Goal: Information Seeking & Learning: Learn about a topic

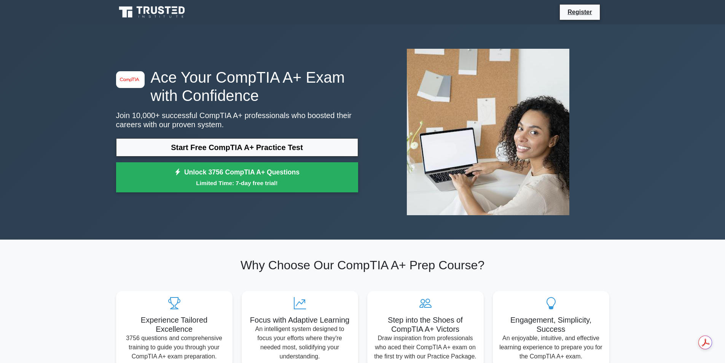
click at [495, 240] on section "Why Choose Our CompTIA A+ Prep Course? Experience Tailored Excellence 3756 ques…" at bounding box center [363, 312] width 503 height 145
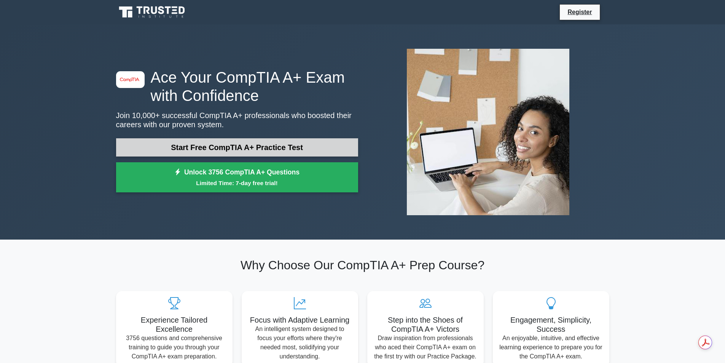
click at [273, 138] on link "Start Free CompTIA A+ Practice Test" at bounding box center [237, 147] width 242 height 18
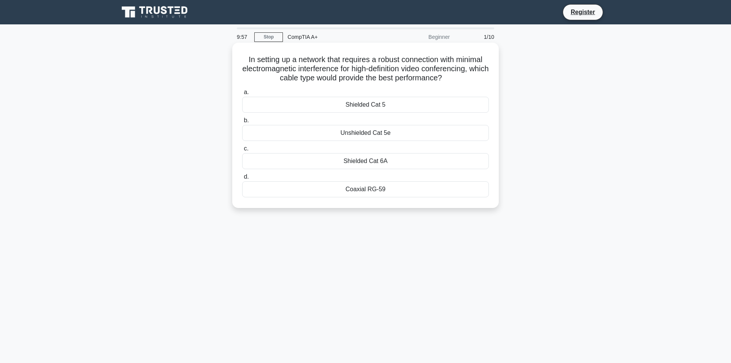
click at [470, 80] on h5 "In setting up a network that requires a robust connection with minimal electrom…" at bounding box center [365, 69] width 248 height 28
click at [373, 161] on div "Shielded Cat 6A" at bounding box center [365, 161] width 247 height 16
click at [242, 151] on input "c. Shielded Cat 6A" at bounding box center [242, 148] width 0 height 5
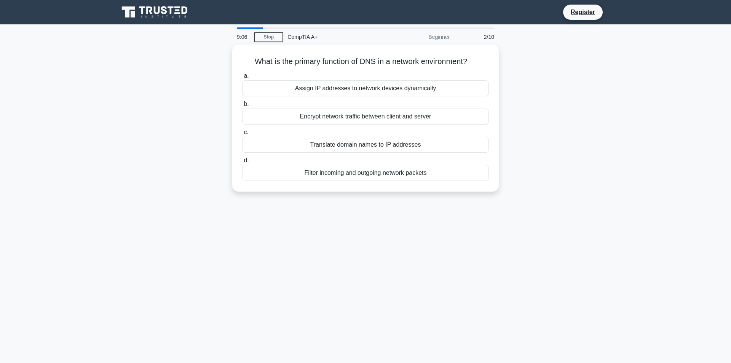
click at [550, 104] on div "What is the primary function of DNS in a network environment? .spinner_0XTQ{tra…" at bounding box center [365, 123] width 503 height 156
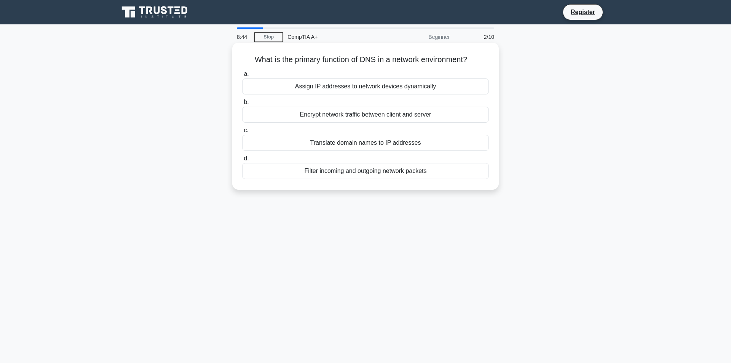
click at [372, 84] on div "Assign IP addresses to network devices dynamically" at bounding box center [365, 86] width 247 height 16
click at [242, 77] on input "a. Assign IP addresses to network devices dynamically" at bounding box center [242, 74] width 0 height 5
click at [395, 123] on div "To increase the speed of printing for large documents" at bounding box center [365, 115] width 247 height 16
click at [242, 105] on input "b. To increase the speed of printing for large documents" at bounding box center [242, 102] width 0 height 5
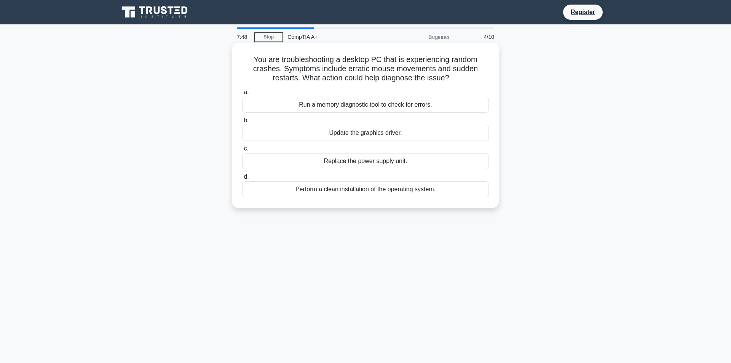
click at [439, 104] on div "Run a memory diagnostic tool to check for errors." at bounding box center [365, 105] width 247 height 16
click at [242, 95] on input "a. Run a memory diagnostic tool to check for errors." at bounding box center [242, 92] width 0 height 5
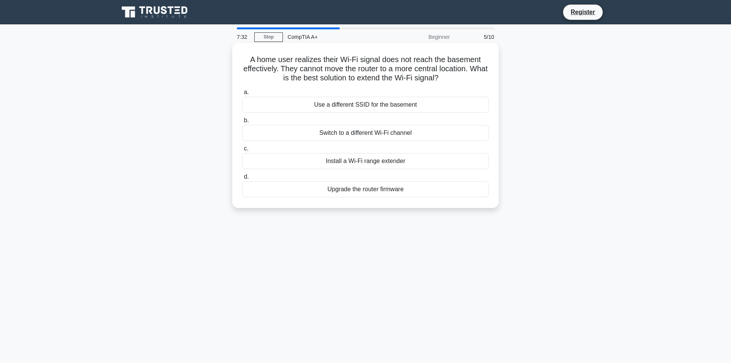
click at [410, 160] on div "Install a Wi-Fi range extender" at bounding box center [365, 161] width 247 height 16
click at [242, 151] on input "c. Install a Wi-Fi range extender" at bounding box center [242, 148] width 0 height 5
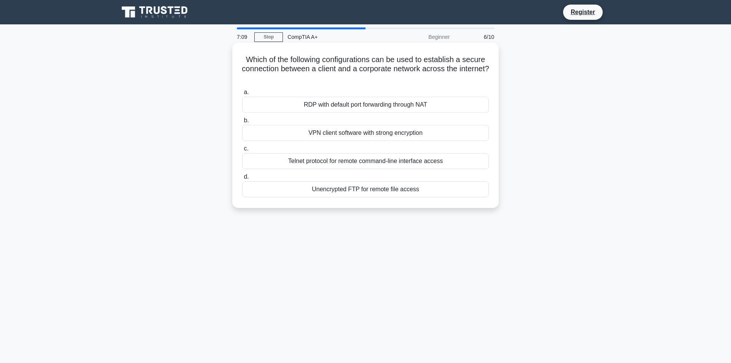
click at [412, 101] on div "RDP with default port forwarding through NAT" at bounding box center [365, 105] width 247 height 16
click at [242, 95] on input "a. RDP with default port forwarding through NAT" at bounding box center [242, 92] width 0 height 5
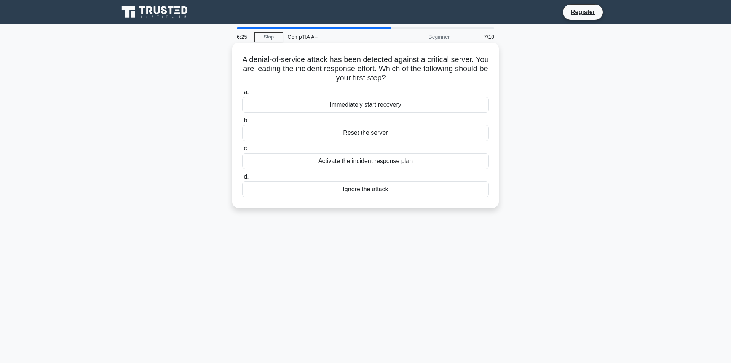
click at [398, 158] on div "Activate the incident response plan" at bounding box center [365, 161] width 247 height 16
click at [242, 151] on input "c. Activate the incident response plan" at bounding box center [242, 148] width 0 height 5
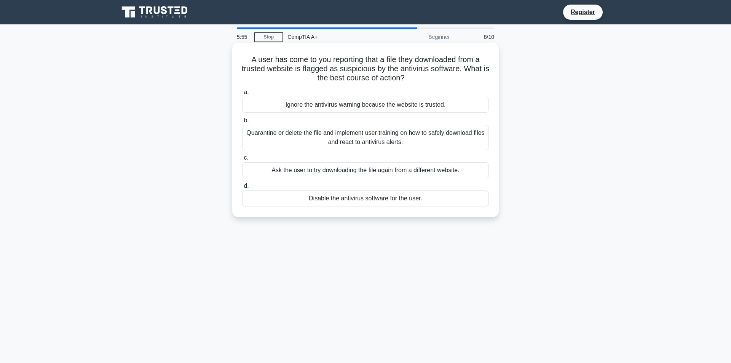
click at [409, 137] on div "Quarantine or delete the file and implement user training on how to safely down…" at bounding box center [365, 137] width 247 height 25
click at [242, 123] on input "b. Quarantine or delete the file and implement user training on how to safely d…" at bounding box center [242, 120] width 0 height 5
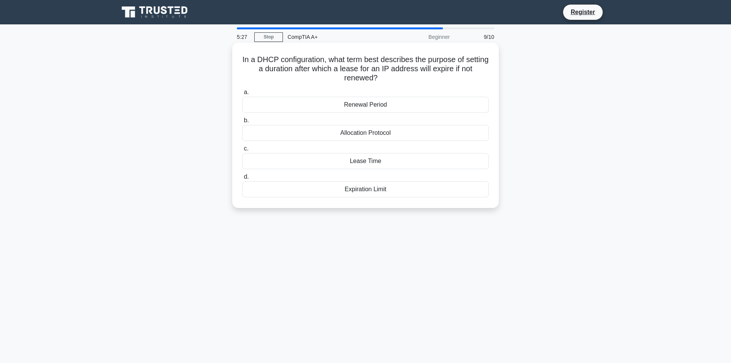
click at [390, 183] on div "Expiration Limit" at bounding box center [365, 189] width 247 height 16
click at [242, 179] on input "d. Expiration Limit" at bounding box center [242, 176] width 0 height 5
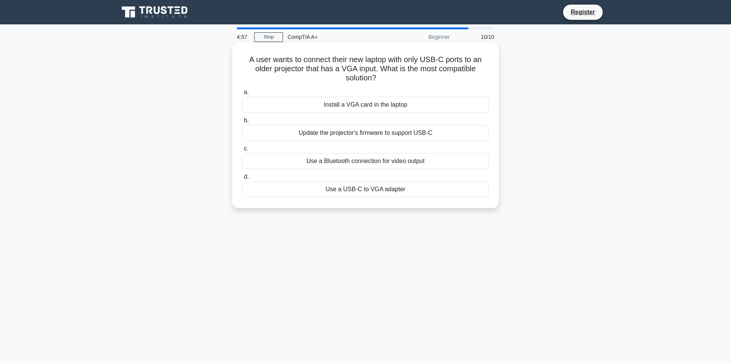
click at [388, 190] on div "Use a USB-C to VGA adapter" at bounding box center [365, 189] width 247 height 16
click at [242, 179] on input "d. Use a USB-C to VGA adapter" at bounding box center [242, 176] width 0 height 5
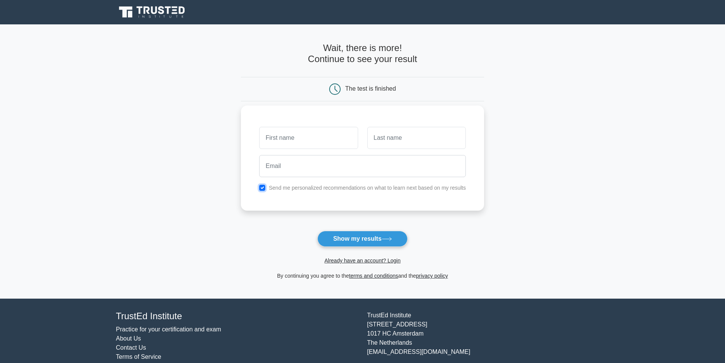
click at [262, 187] on input "checkbox" at bounding box center [262, 188] width 6 height 6
checkbox input "false"
click at [369, 243] on button "Show my results" at bounding box center [363, 239] width 90 height 16
click at [406, 125] on div at bounding box center [417, 138] width 108 height 28
click at [269, 142] on input "text" at bounding box center [308, 138] width 99 height 22
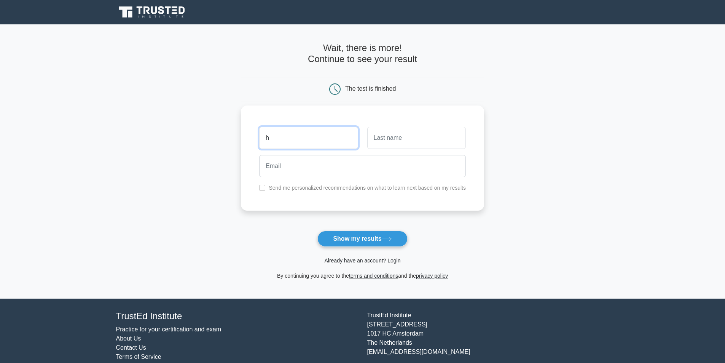
type input "h"
click at [371, 144] on input "text" at bounding box center [417, 138] width 99 height 22
type input "h"
drag, startPoint x: 347, startPoint y: 227, endPoint x: 348, endPoint y: 236, distance: 9.0
click at [347, 228] on form "Wait, there is more! Continue to see your result The test is finished h h" at bounding box center [362, 162] width 243 height 238
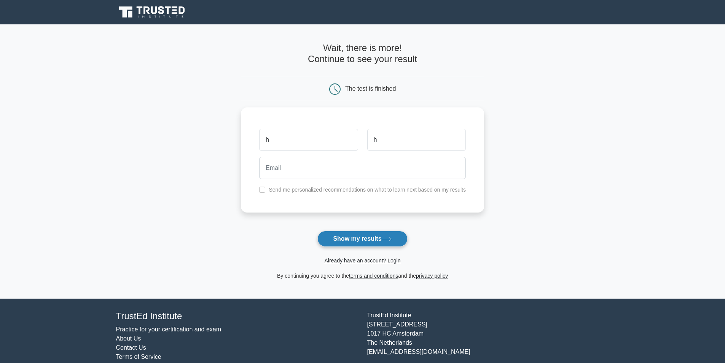
click at [348, 238] on button "Show my results" at bounding box center [363, 239] width 90 height 16
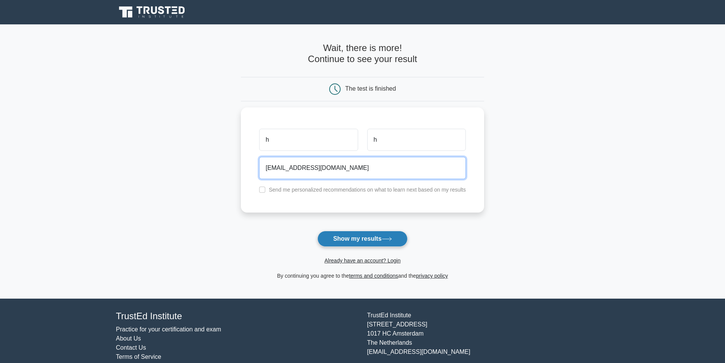
type input "rgdfgdfg@dsfsdf.com"
click at [350, 235] on button "Show my results" at bounding box center [363, 239] width 90 height 16
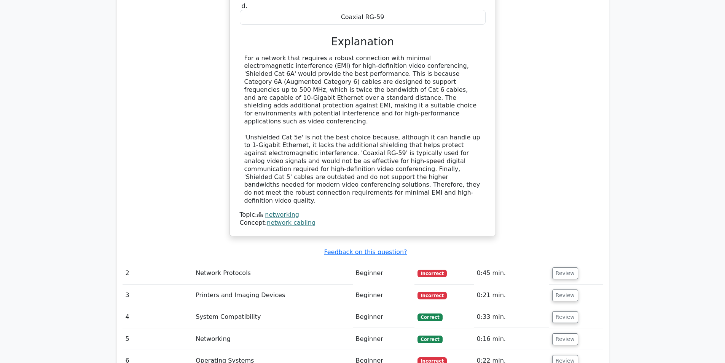
scroll to position [838, 0]
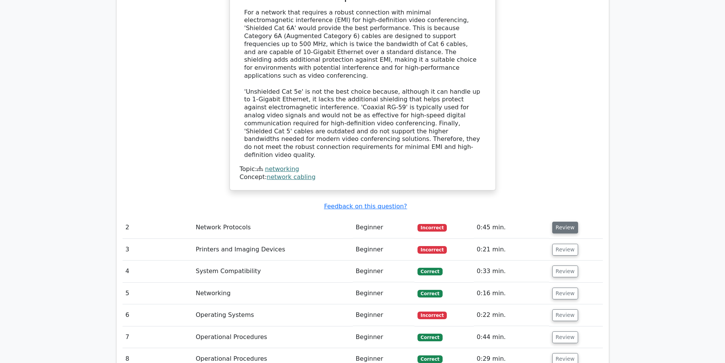
click at [553, 222] on button "Review" at bounding box center [566, 228] width 26 height 12
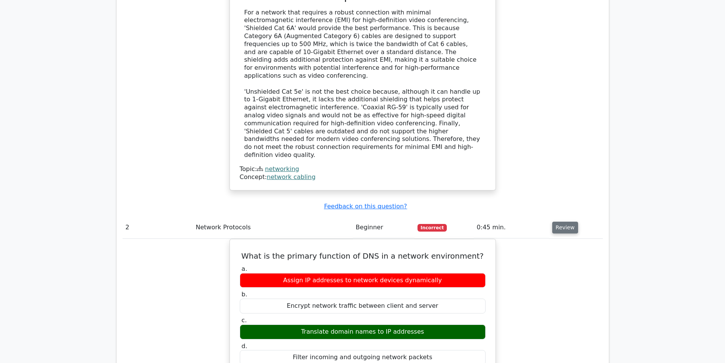
click at [566, 222] on button "Review" at bounding box center [566, 228] width 26 height 12
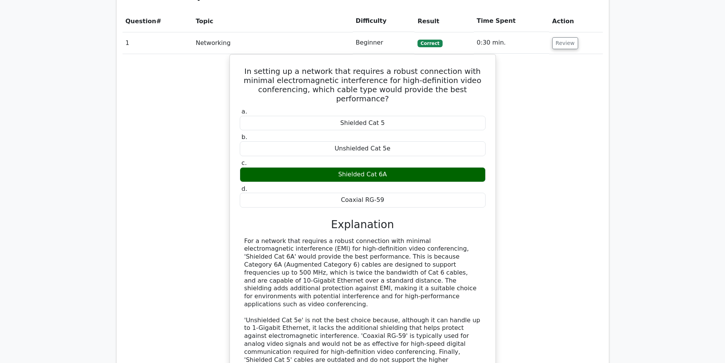
scroll to position [495, 0]
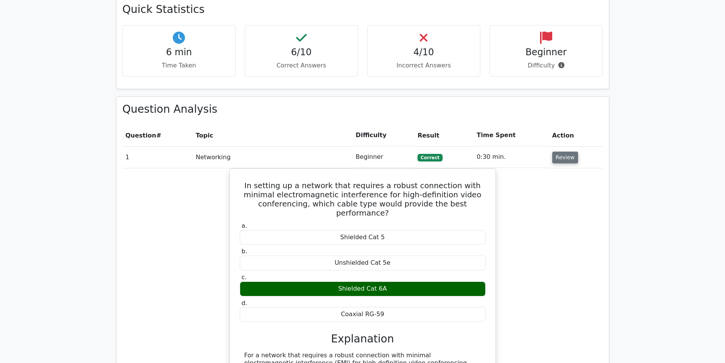
click at [557, 152] on button "Review" at bounding box center [566, 158] width 26 height 12
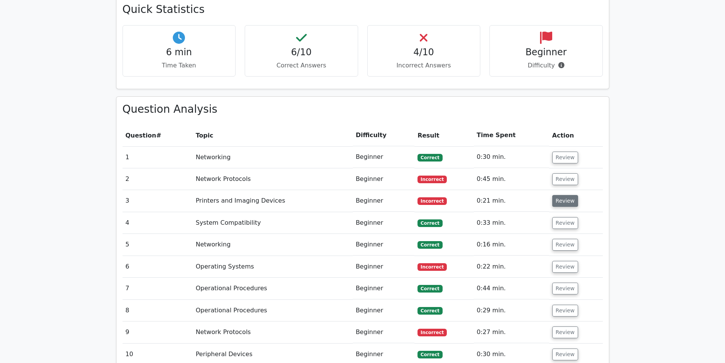
click at [554, 195] on button "Review" at bounding box center [566, 201] width 26 height 12
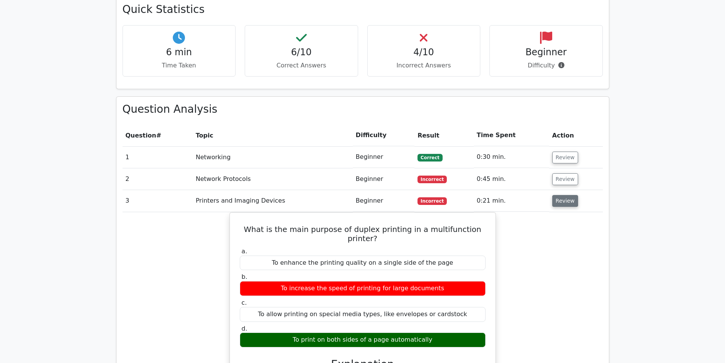
click at [554, 195] on button "Review" at bounding box center [566, 201] width 26 height 12
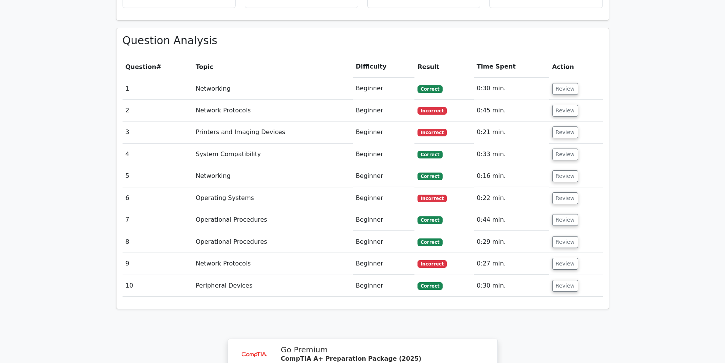
scroll to position [571, 0]
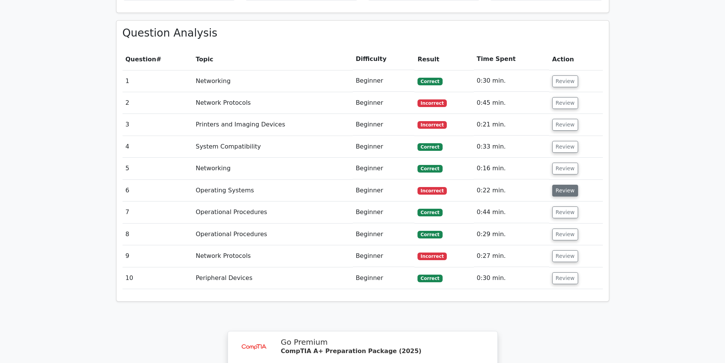
click at [556, 185] on button "Review" at bounding box center [566, 191] width 26 height 12
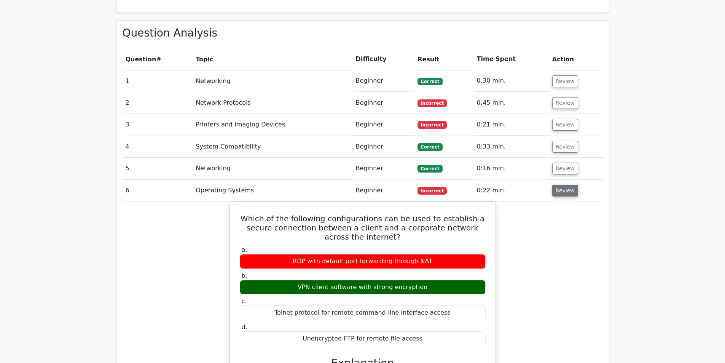
click at [556, 185] on button "Review" at bounding box center [566, 191] width 26 height 12
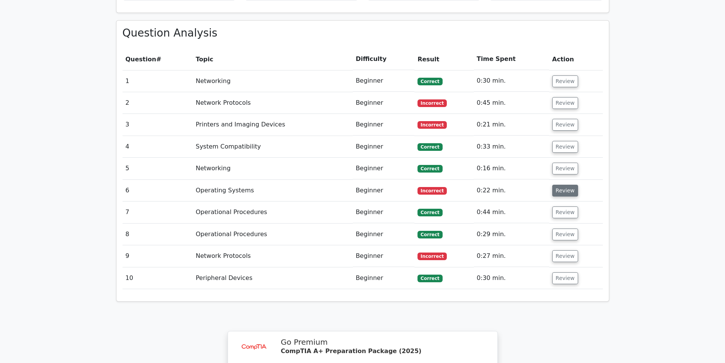
click at [557, 185] on button "Review" at bounding box center [566, 191] width 26 height 12
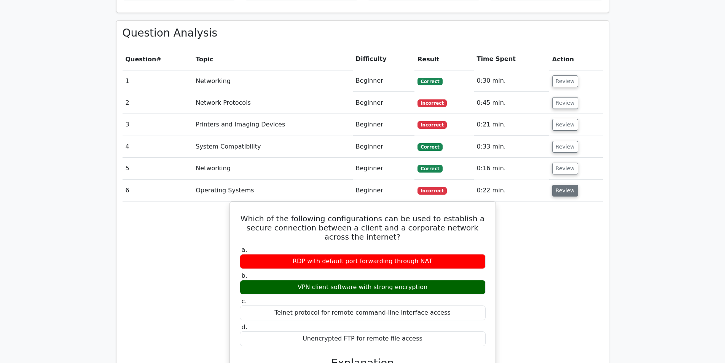
click at [557, 185] on button "Review" at bounding box center [566, 191] width 26 height 12
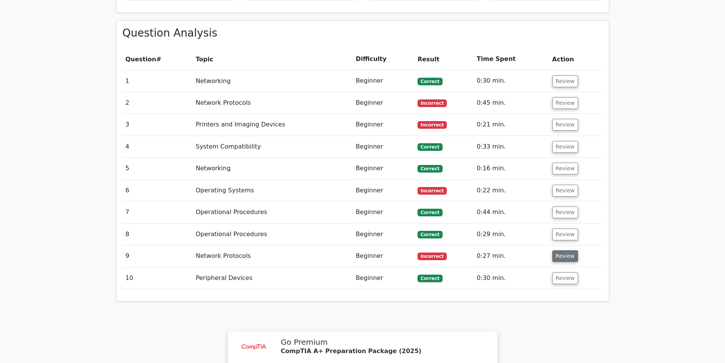
click at [561, 250] on button "Review" at bounding box center [566, 256] width 26 height 12
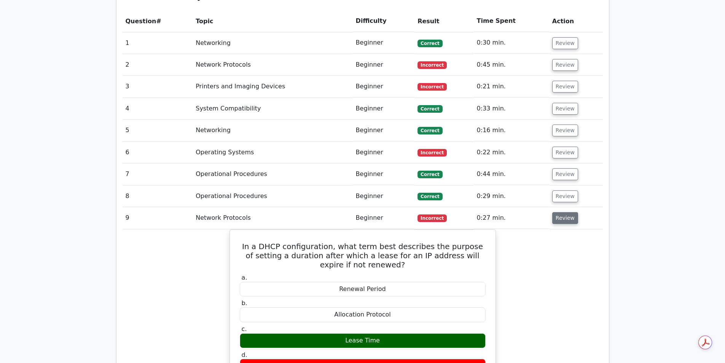
scroll to position [647, 0]
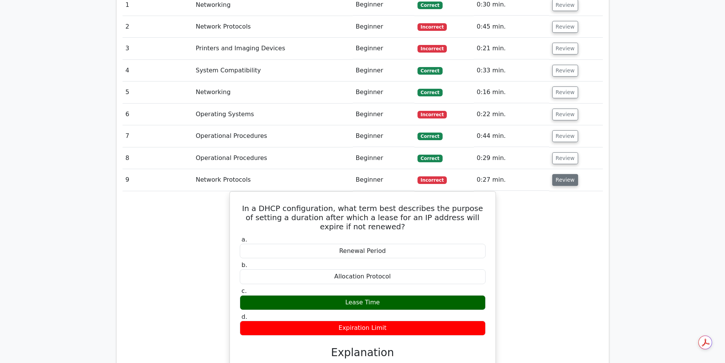
click at [562, 174] on button "Review" at bounding box center [566, 180] width 26 height 12
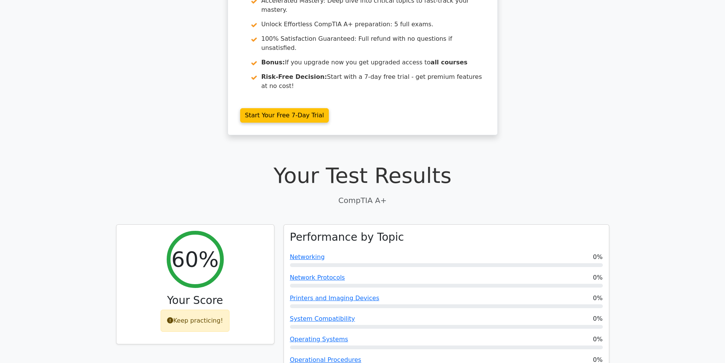
scroll to position [0, 0]
